Goal: Navigation & Orientation: Find specific page/section

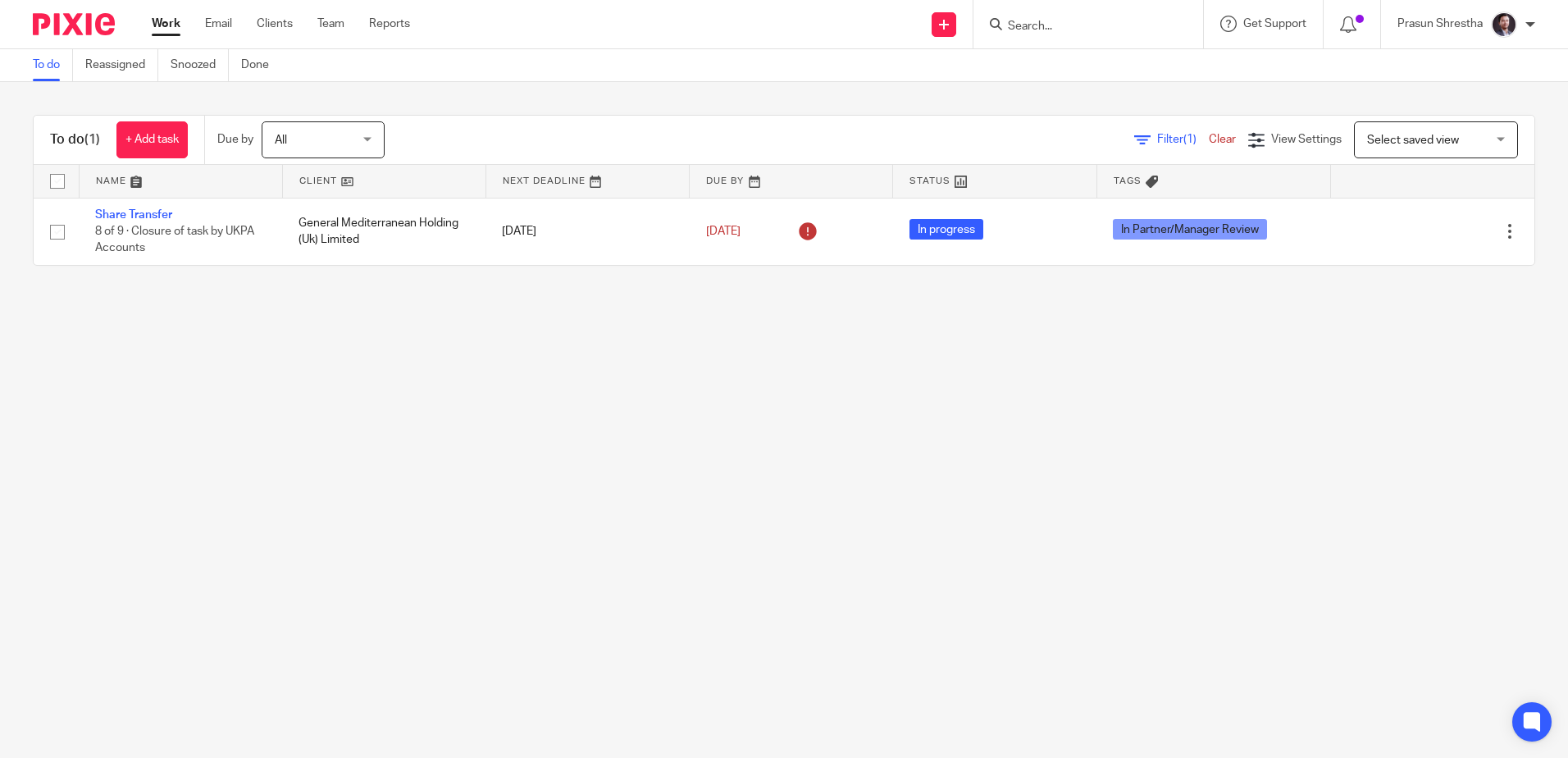
drag, startPoint x: 793, startPoint y: 543, endPoint x: 708, endPoint y: 494, distance: 98.1
click at [794, 543] on main "To do Reassigned Snoozed Done To do (1) + Add task Due by All All Today Tomorro…" at bounding box center [784, 379] width 1568 height 758
click at [92, 23] on img at bounding box center [74, 24] width 82 height 22
